Goal: Task Accomplishment & Management: Manage account settings

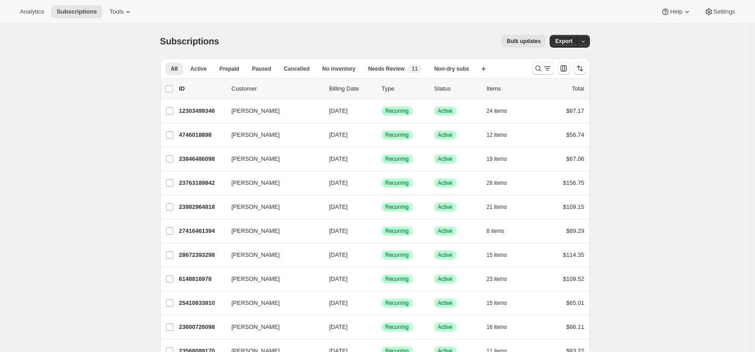
drag, startPoint x: 205, startPoint y: 68, endPoint x: 211, endPoint y: 67, distance: 6.4
click at [205, 68] on span "Active" at bounding box center [199, 68] width 16 height 7
click at [178, 69] on span "All" at bounding box center [174, 68] width 7 height 7
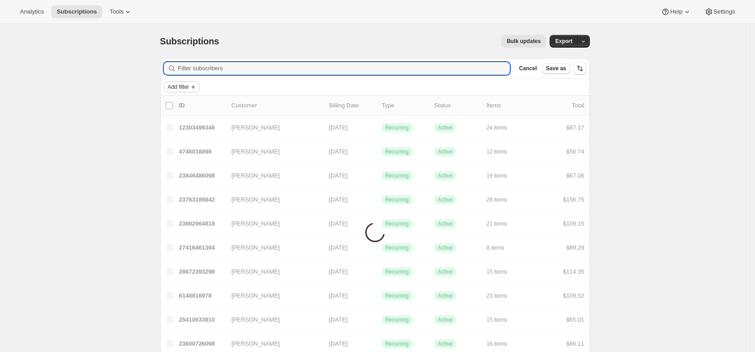
click at [170, 87] on span "Add filter" at bounding box center [178, 86] width 21 height 7
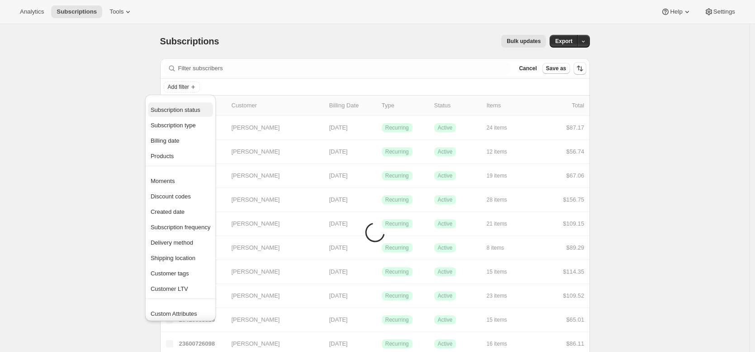
click at [183, 109] on span "Subscription status" at bounding box center [176, 109] width 50 height 7
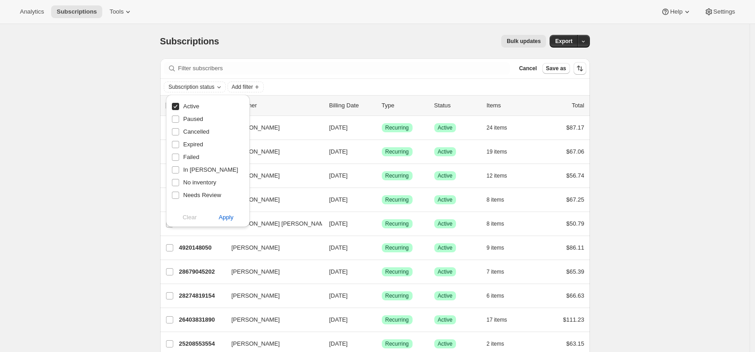
click at [192, 105] on span "Active" at bounding box center [191, 106] width 16 height 7
click at [179, 105] on input "Active" at bounding box center [175, 106] width 7 height 7
checkbox input "false"
click at [191, 120] on span "Paused" at bounding box center [193, 118] width 20 height 7
click at [179, 120] on input "Paused" at bounding box center [175, 118] width 7 height 7
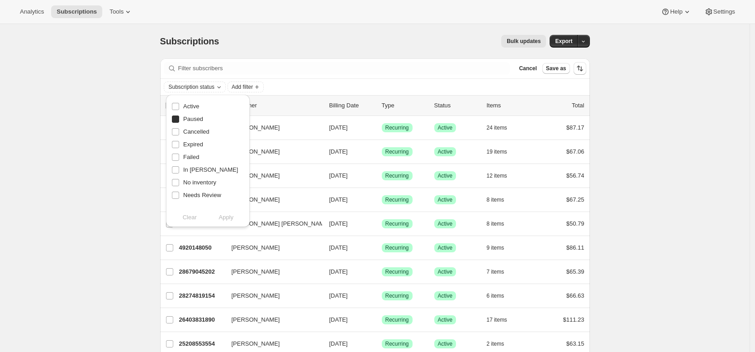
checkbox input "true"
click at [194, 131] on span "Cancelled" at bounding box center [196, 131] width 26 height 7
click at [179, 131] on input "Cancelled" at bounding box center [175, 131] width 7 height 7
checkbox input "true"
click at [195, 141] on span "Expired" at bounding box center [193, 144] width 20 height 7
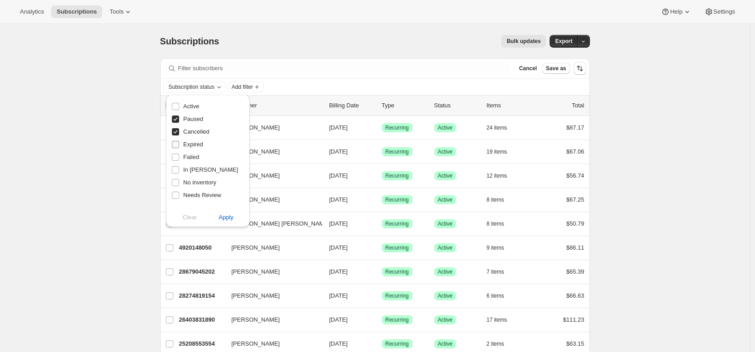
click at [179, 141] on input "Expired" at bounding box center [175, 144] width 7 height 7
checkbox input "true"
click at [194, 155] on span "Failed" at bounding box center [191, 156] width 16 height 7
click at [179, 155] on input "Failed" at bounding box center [175, 156] width 7 height 7
checkbox input "true"
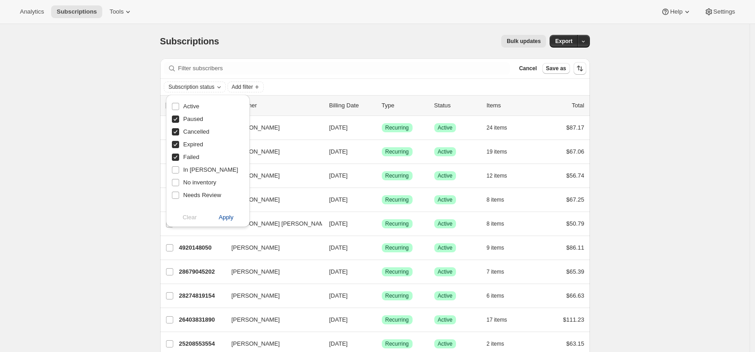
drag, startPoint x: 225, startPoint y: 217, endPoint x: 226, endPoint y: 211, distance: 6.0
click at [225, 217] on span "Apply" at bounding box center [226, 217] width 15 height 9
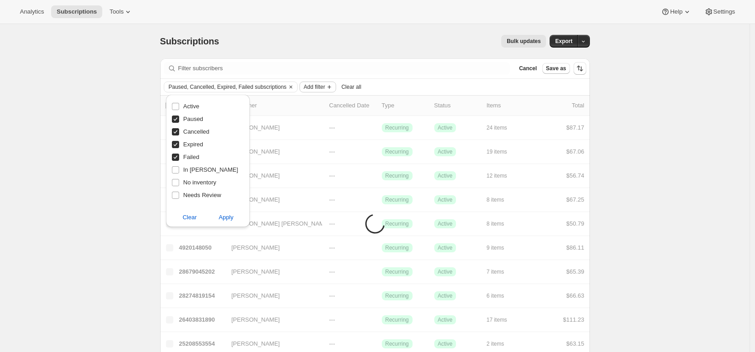
click at [323, 86] on span "Add filter" at bounding box center [314, 86] width 21 height 7
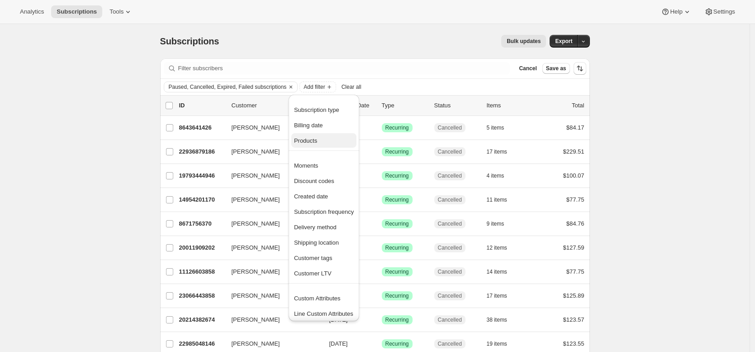
click at [324, 137] on span "Products" at bounding box center [324, 140] width 60 height 9
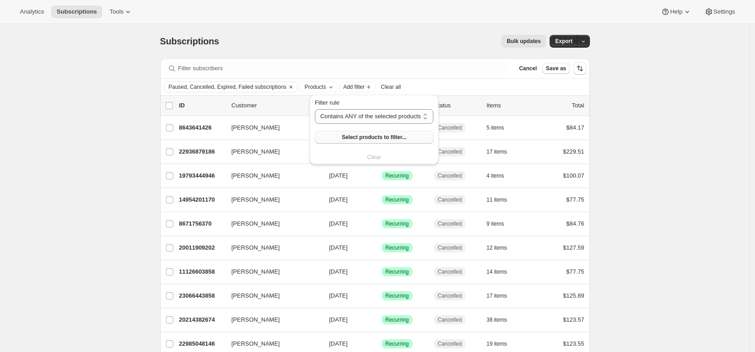
click at [337, 138] on button "Select products to filter..." at bounding box center [374, 137] width 119 height 13
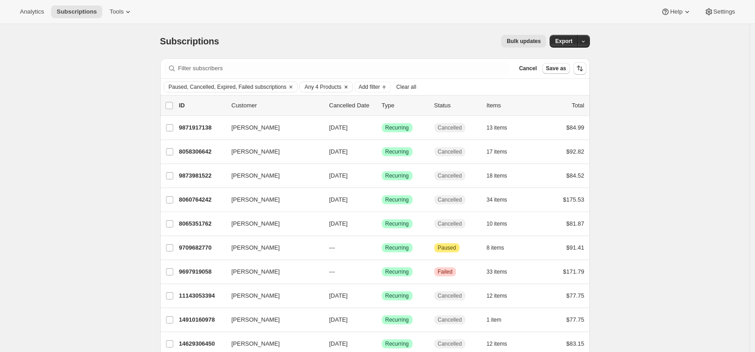
click at [329, 82] on button "Any 4 Products" at bounding box center [320, 87] width 41 height 10
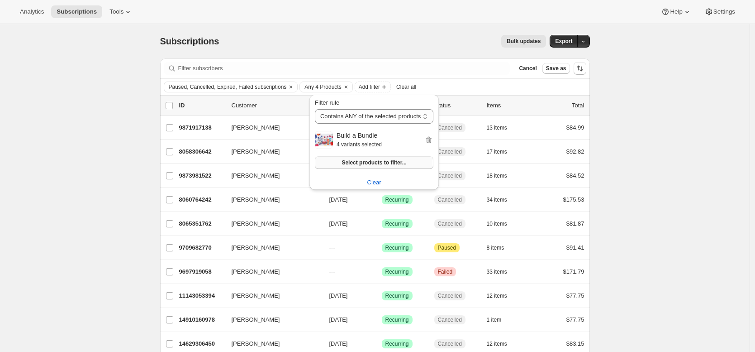
click at [348, 165] on span "Select products to filter..." at bounding box center [374, 162] width 65 height 7
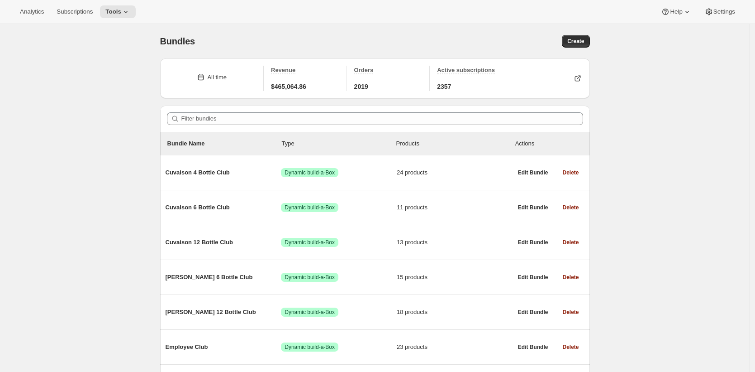
click at [120, 149] on div "Bundles. This page is ready Bundles Create All time Revenue $465,064.86 Orders …" at bounding box center [375, 246] width 750 height 444
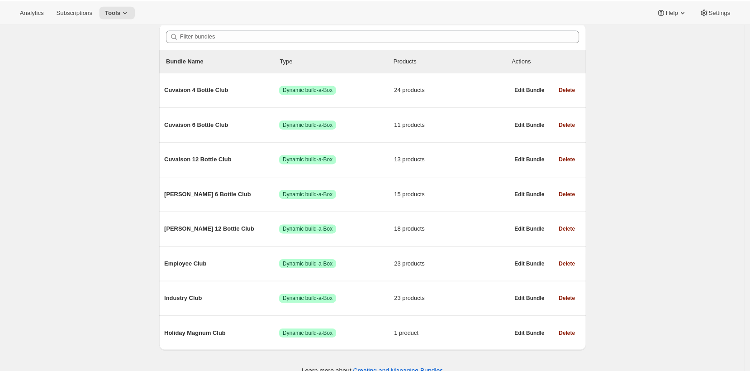
scroll to position [80, 0]
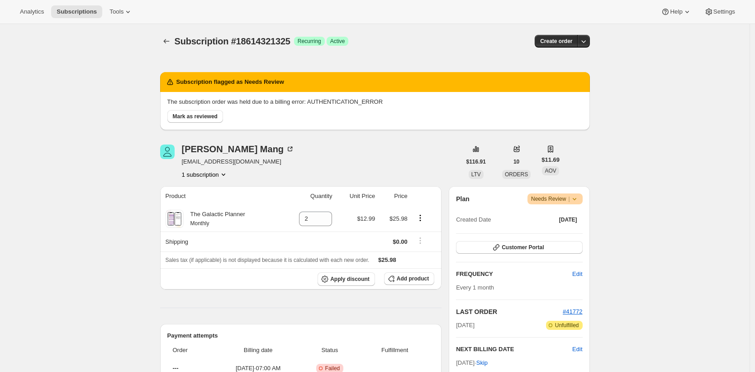
click at [348, 101] on p "The subscription order was held due to a billing error: AUTHENTICATION_ERROR" at bounding box center [374, 101] width 415 height 9
copy p "AUTHENTICATION_ERROR"
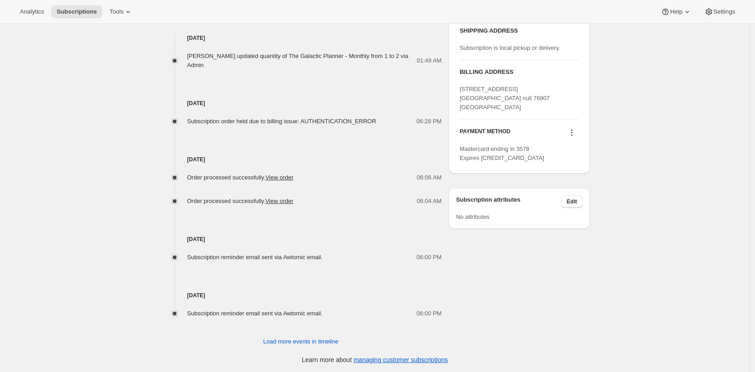
scroll to position [461, 0]
click at [329, 334] on button "Load more events in timeline" at bounding box center [301, 340] width 86 height 14
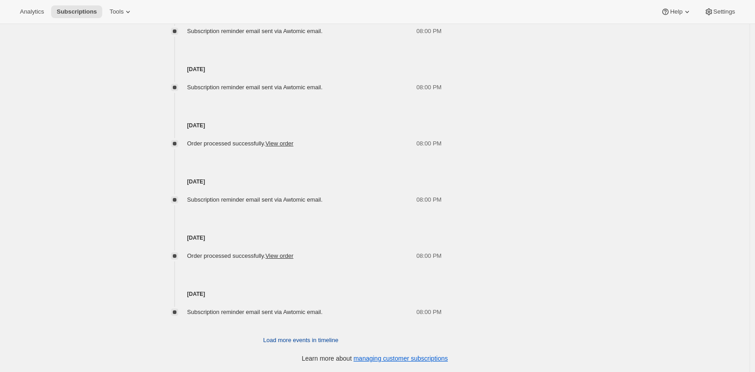
click at [336, 339] on span "Load more events in timeline" at bounding box center [300, 339] width 75 height 9
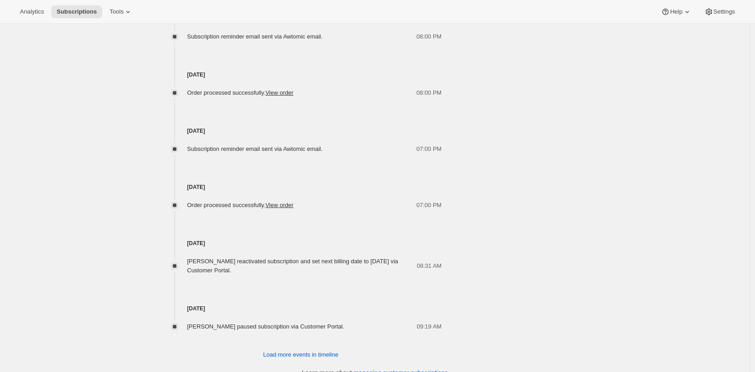
scroll to position [1031, 0]
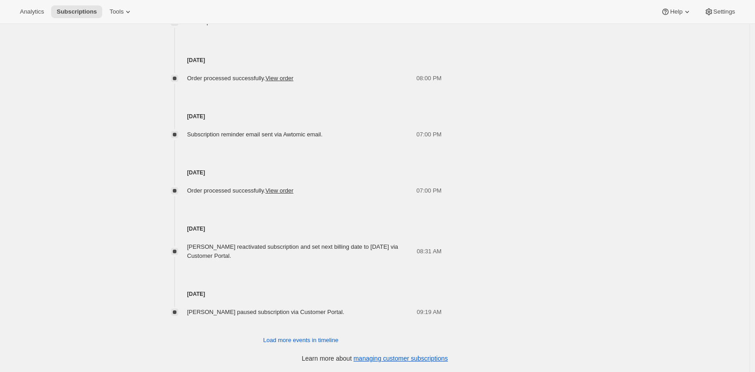
click at [336, 339] on span "Load more events in timeline" at bounding box center [300, 339] width 75 height 9
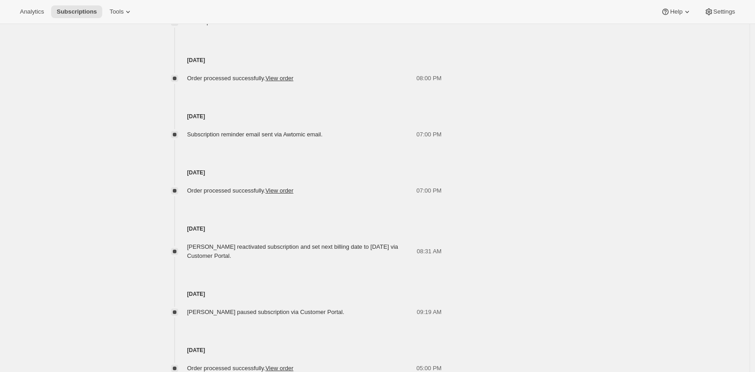
scroll to position [1312, 0]
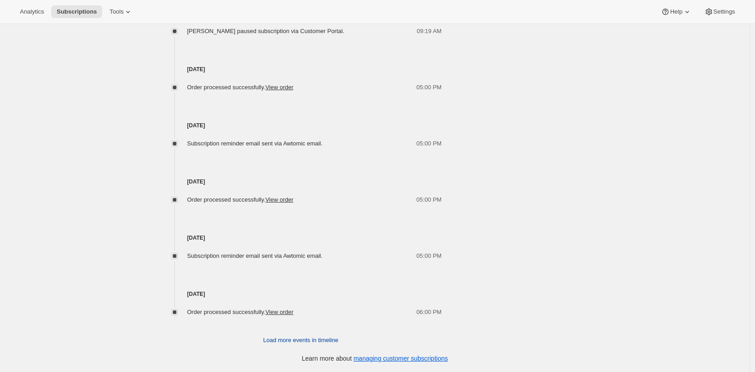
click at [336, 339] on span "Load more events in timeline" at bounding box center [300, 339] width 75 height 9
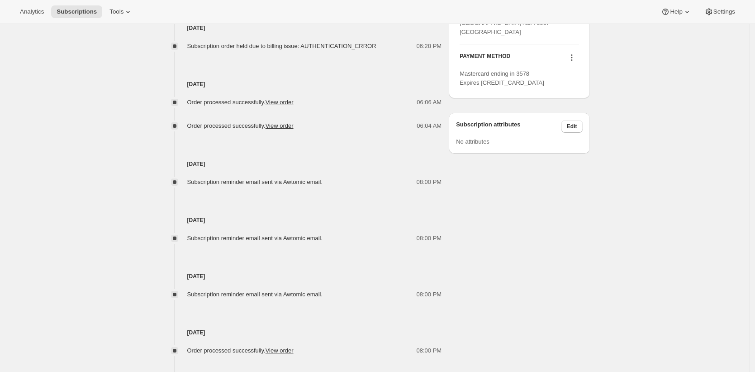
scroll to position [495, 0]
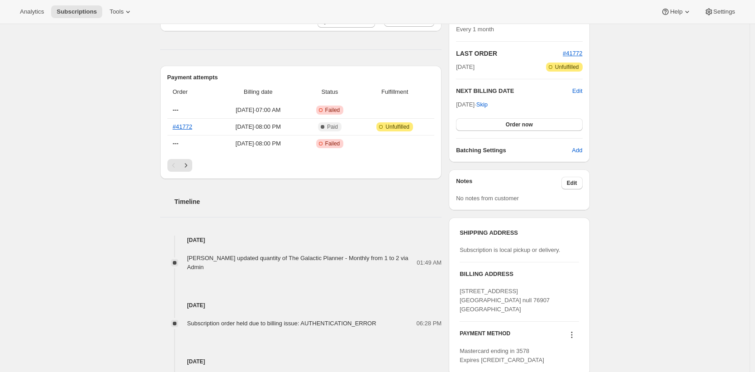
scroll to position [243, 0]
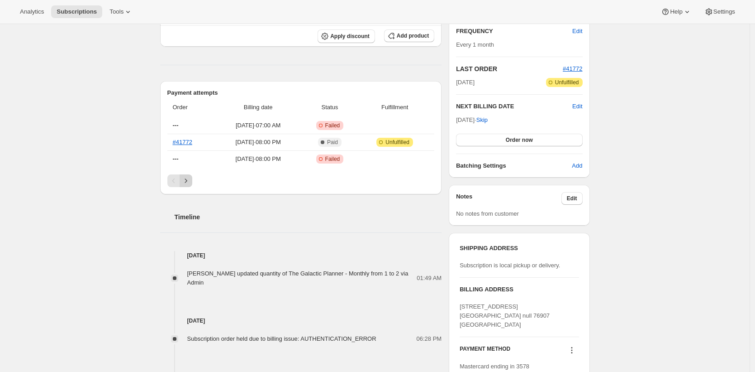
click at [192, 180] on button "Next" at bounding box center [186, 180] width 13 height 13
click at [175, 182] on icon "Previous" at bounding box center [173, 180] width 3 height 5
click at [189, 139] on link "#41772" at bounding box center [182, 141] width 19 height 7
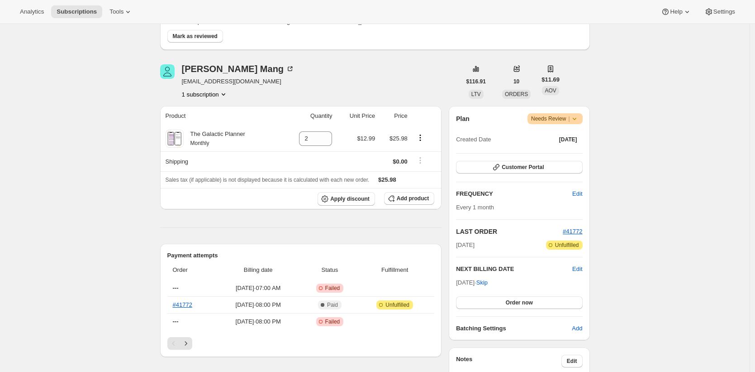
scroll to position [0, 0]
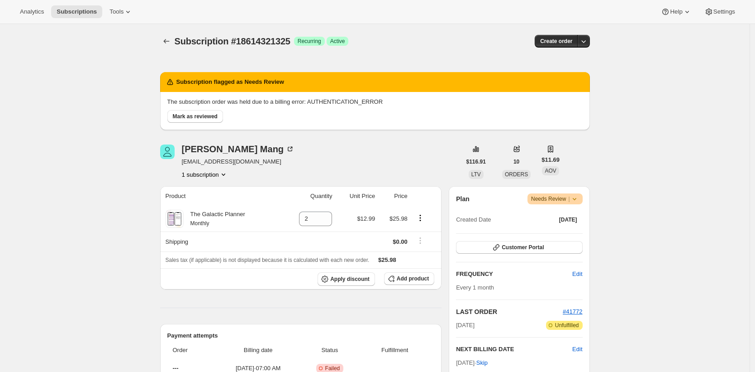
click at [261, 38] on span "Subscription #18614321325" at bounding box center [233, 41] width 116 height 10
click at [261, 39] on span "Subscription #18614321325" at bounding box center [233, 41] width 116 height 10
copy span "18614321325"
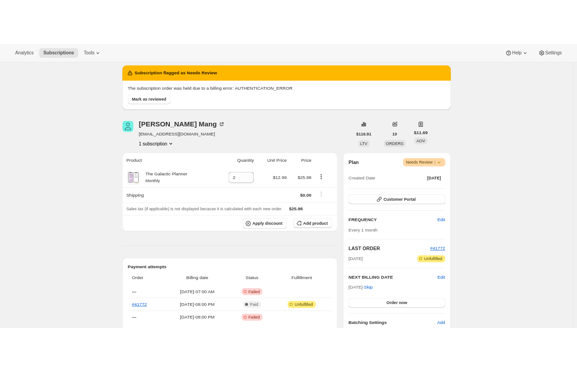
scroll to position [171, 0]
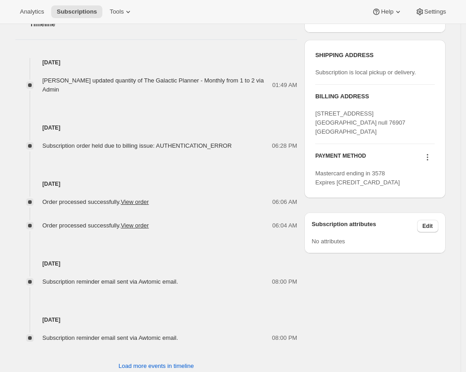
scroll to position [141, 0]
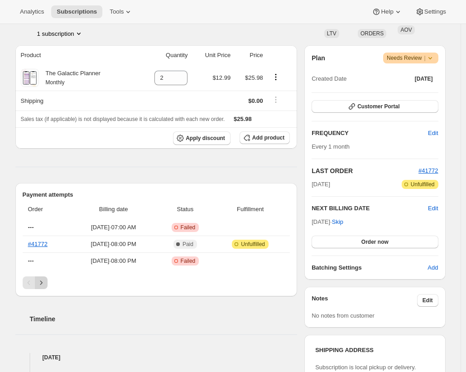
click at [45, 282] on icon "Next" at bounding box center [41, 282] width 9 height 9
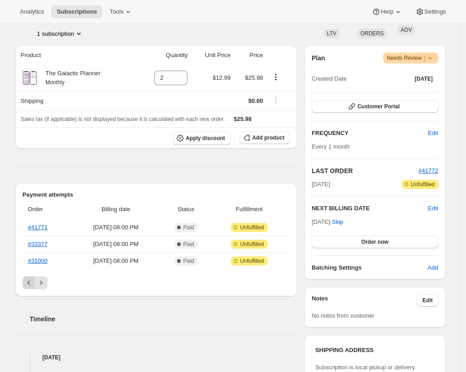
click at [32, 284] on icon "Previous" at bounding box center [28, 282] width 9 height 9
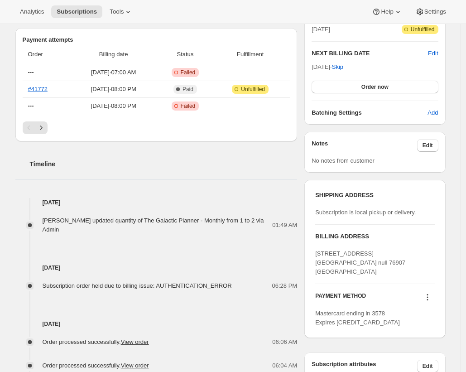
scroll to position [296, 0]
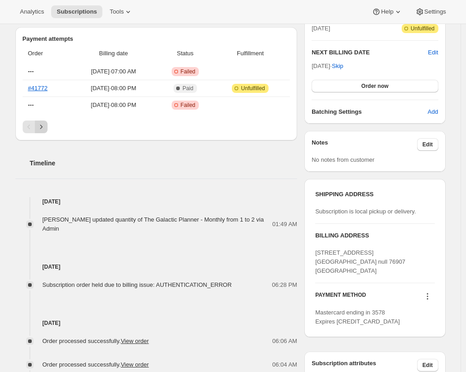
click at [42, 126] on icon "Next" at bounding box center [41, 126] width 9 height 9
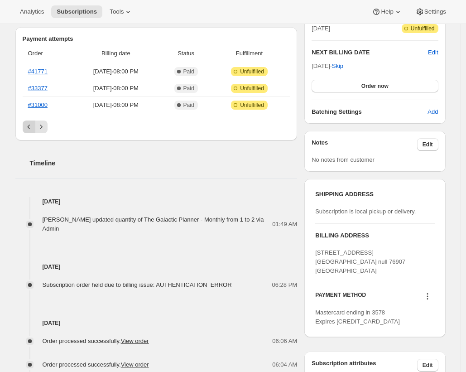
click at [24, 127] on button "Previous" at bounding box center [29, 126] width 13 height 13
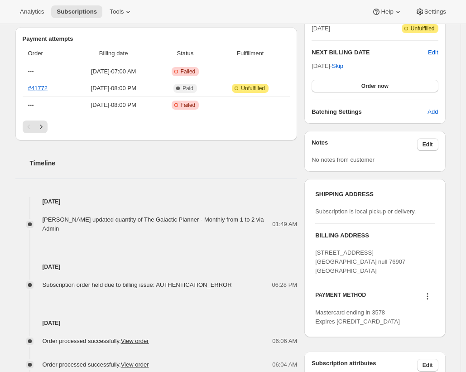
scroll to position [371, 0]
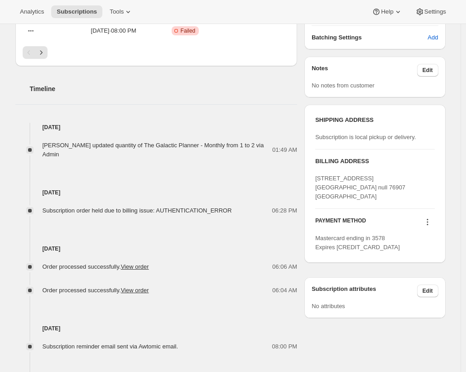
click at [149, 289] on link "View order" at bounding box center [135, 289] width 28 height 7
click at [149, 267] on link "View order" at bounding box center [135, 266] width 28 height 7
click at [428, 13] on span "Settings" at bounding box center [435, 11] width 22 height 7
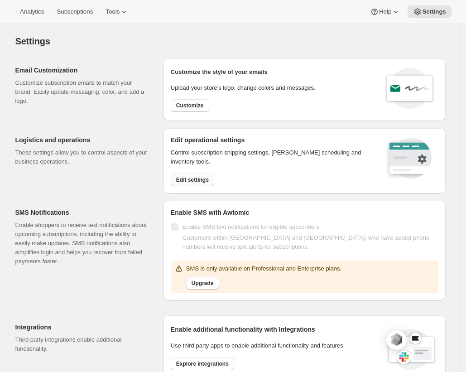
click at [204, 181] on span "Edit settings" at bounding box center [192, 179] width 33 height 7
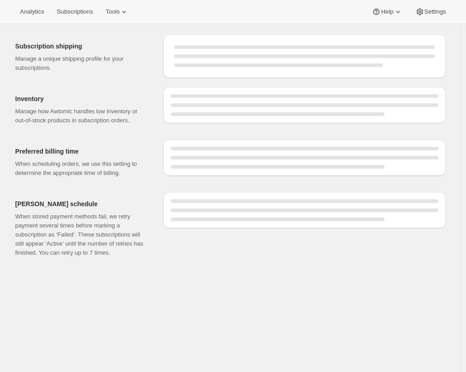
select select "DAY"
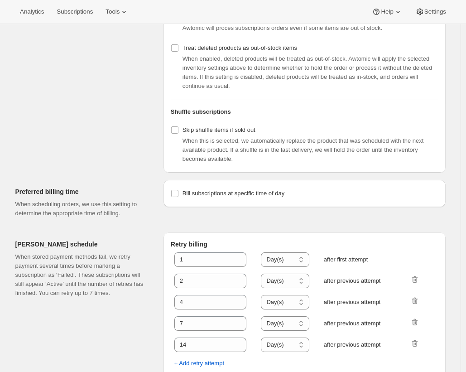
scroll to position [367, 0]
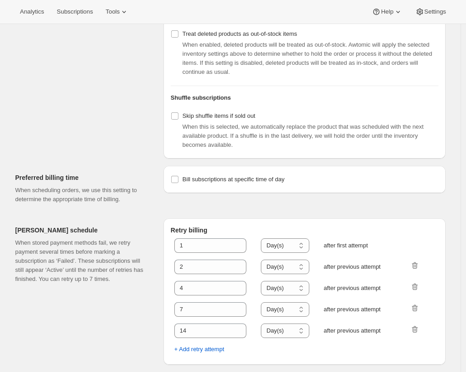
drag, startPoint x: 86, startPoint y: 71, endPoint x: 87, endPoint y: 64, distance: 6.9
click at [86, 71] on div "Inventory Manage how Awtomic handles low inventory or out-of-stock products in …" at bounding box center [85, 8] width 141 height 299
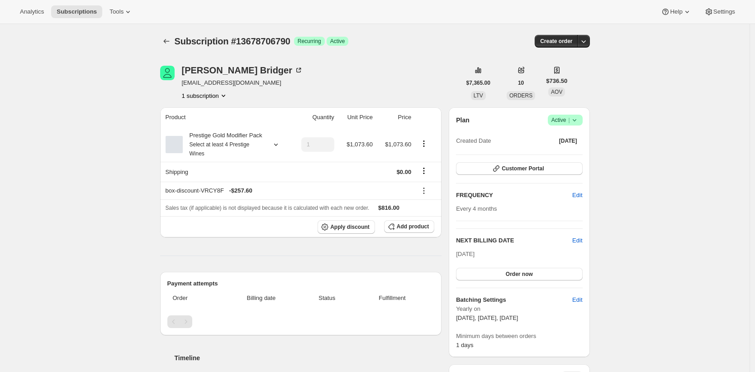
click at [248, 84] on span "bbridger355@gmail.com" at bounding box center [242, 82] width 121 height 9
drag, startPoint x: 248, startPoint y: 84, endPoint x: 195, endPoint y: 83, distance: 53.4
click at [195, 83] on span "bbridger355@gmail.com" at bounding box center [242, 82] width 121 height 9
copy span "bbridger355@gmail.com"
click at [248, 85] on span "bbridger355@gmail.com" at bounding box center [242, 82] width 121 height 9
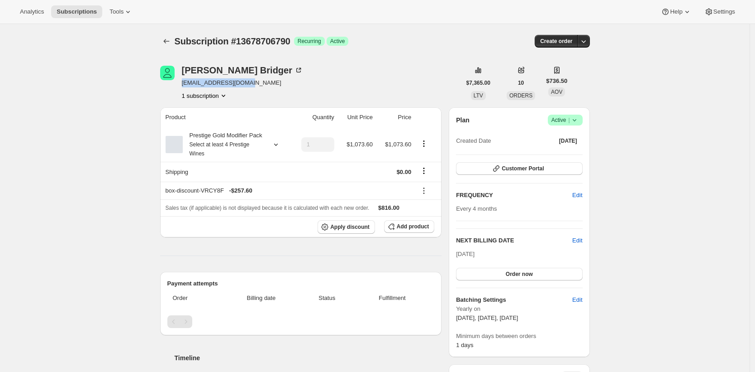
drag, startPoint x: 248, startPoint y: 84, endPoint x: 200, endPoint y: 84, distance: 48.4
click at [200, 84] on span "bbridger355@gmail.com" at bounding box center [242, 82] width 121 height 9
copy span "bbridger355@gmail.com"
click at [97, 108] on div "Subscription #13678706790. This page is ready Subscription #13678706790 Success…" at bounding box center [375, 361] width 750 height 675
click at [219, 148] on div "Prestige Gold Modifier Pack Select at least 4 Prestige Wines" at bounding box center [223, 144] width 81 height 27
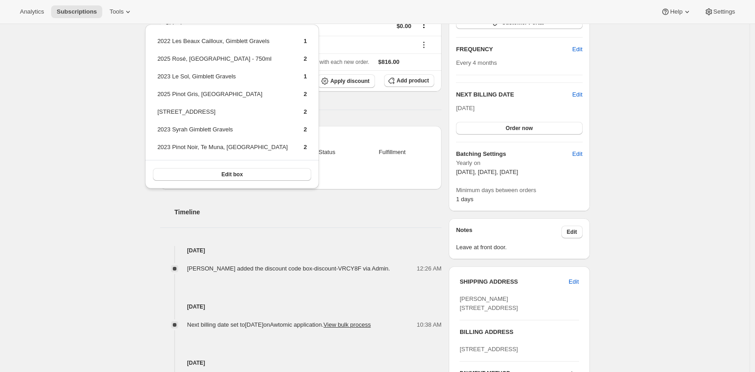
click at [133, 197] on div "Subscription #13678706790. This page is ready Subscription #13678706790 Success…" at bounding box center [375, 215] width 750 height 675
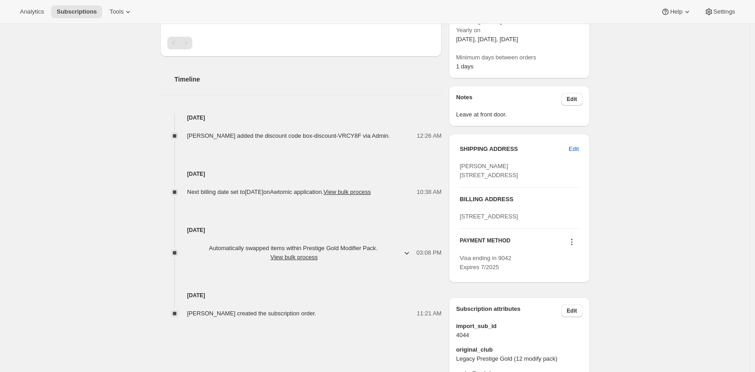
scroll to position [198, 0]
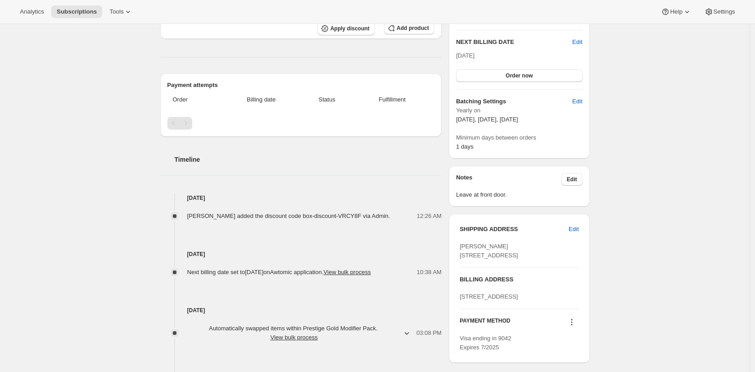
click at [101, 140] on div "Subscription #13678706790. This page is ready Subscription #13678706790 Success…" at bounding box center [375, 163] width 750 height 675
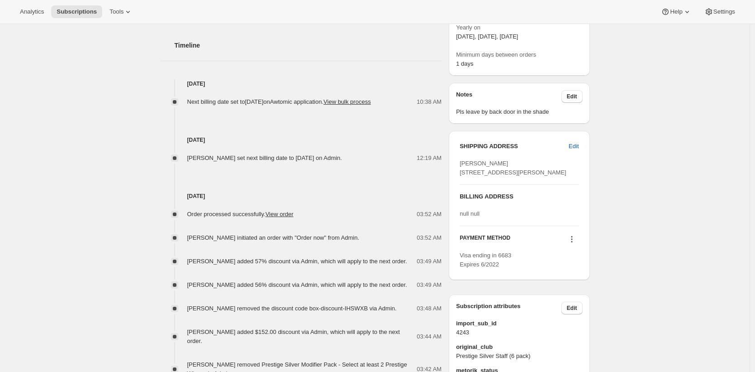
scroll to position [324, 0]
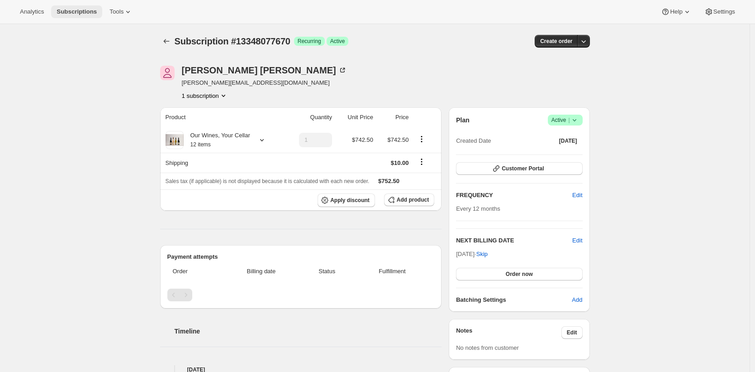
click at [79, 12] on span "Subscriptions" at bounding box center [77, 11] width 40 height 7
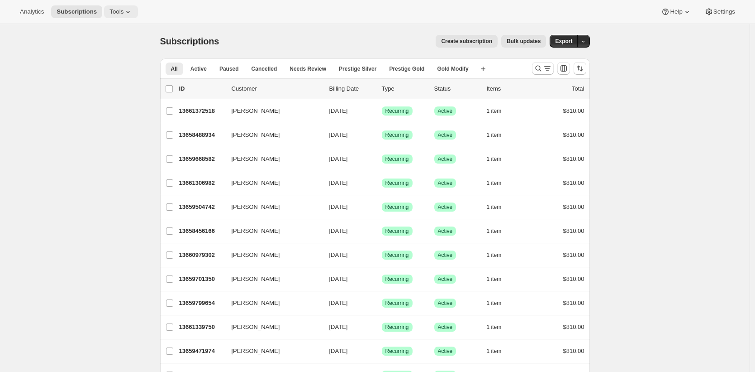
drag, startPoint x: 79, startPoint y: 15, endPoint x: 114, endPoint y: 11, distance: 35.1
click at [79, 15] on span "Subscriptions" at bounding box center [77, 11] width 40 height 7
click at [122, 8] on span "Tools" at bounding box center [117, 11] width 14 height 7
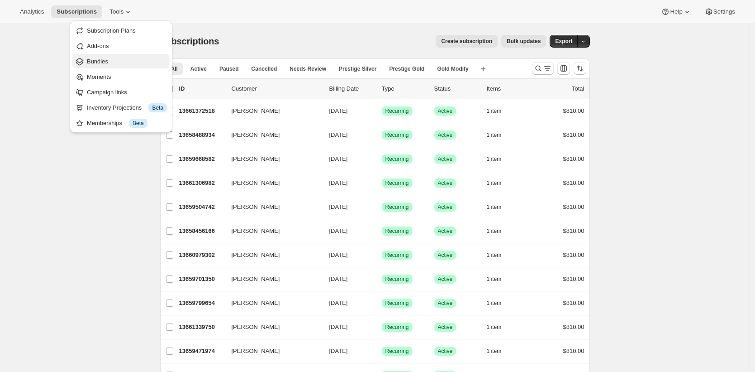
click at [127, 62] on span "Bundles" at bounding box center [127, 61] width 80 height 9
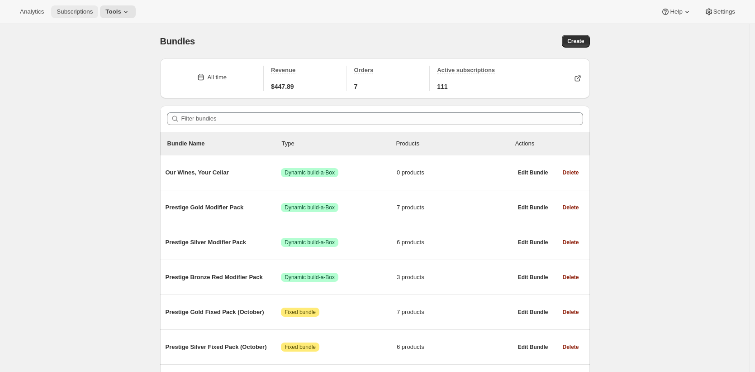
click at [71, 13] on span "Subscriptions" at bounding box center [75, 11] width 36 height 7
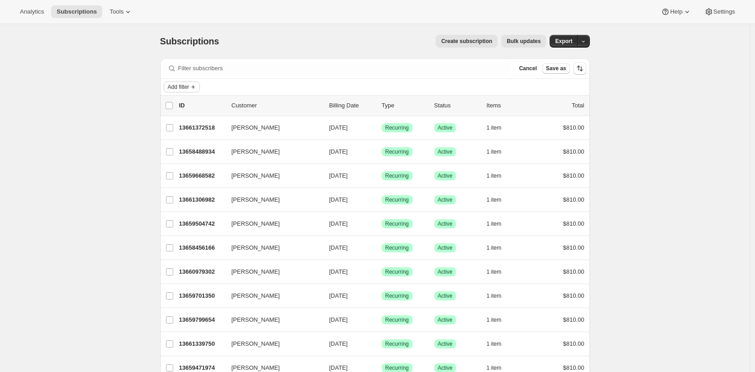
click at [186, 88] on span "Add filter" at bounding box center [178, 86] width 21 height 7
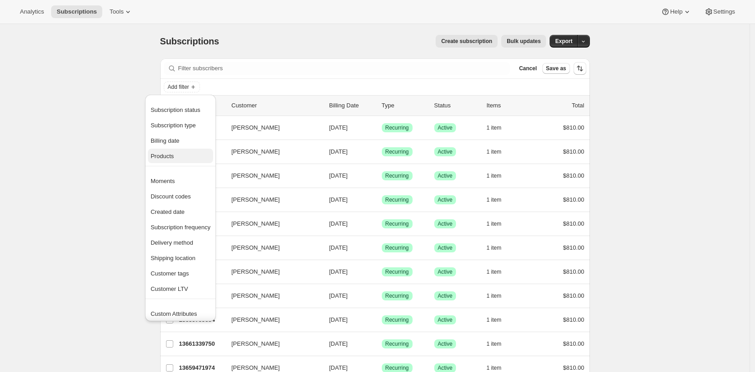
click at [187, 160] on span "Products" at bounding box center [181, 156] width 60 height 9
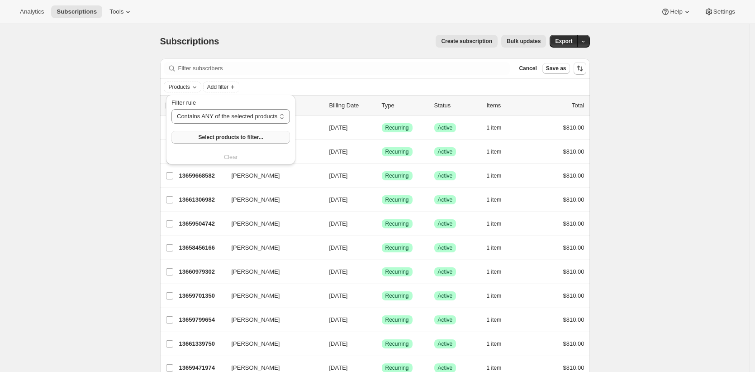
click at [211, 136] on span "Select products to filter..." at bounding box center [230, 137] width 65 height 7
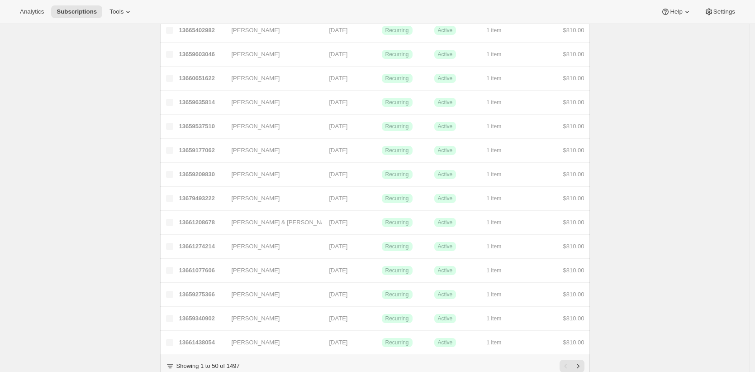
scroll to position [1001, 0]
